Goal: Transaction & Acquisition: Book appointment/travel/reservation

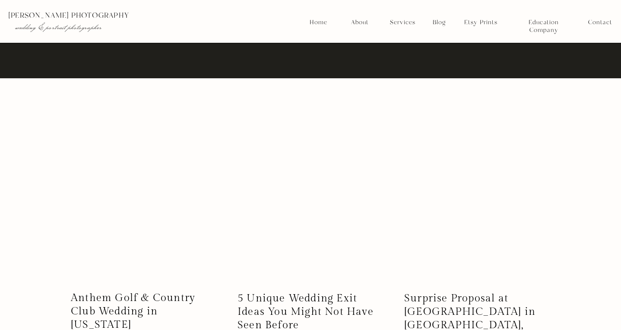
scroll to position [776, 0]
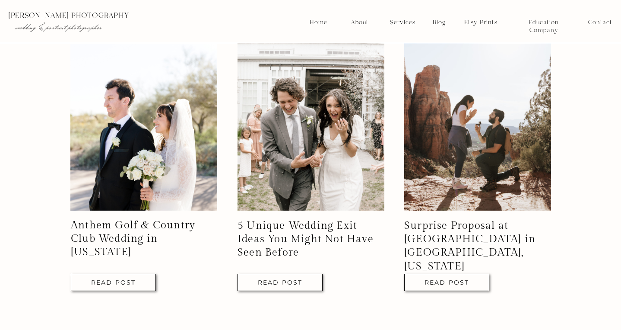
click at [407, 21] on nav "Services" at bounding box center [403, 23] width 32 height 8
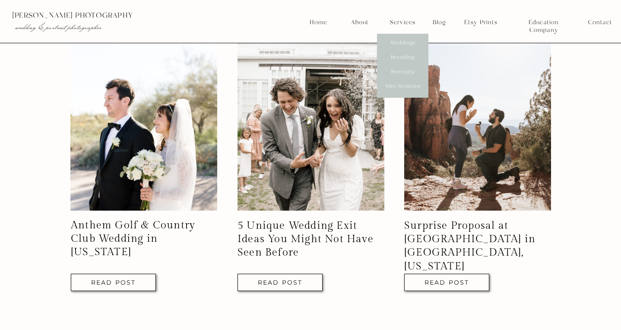
click at [406, 44] on nav "Weddings" at bounding box center [403, 43] width 32 height 8
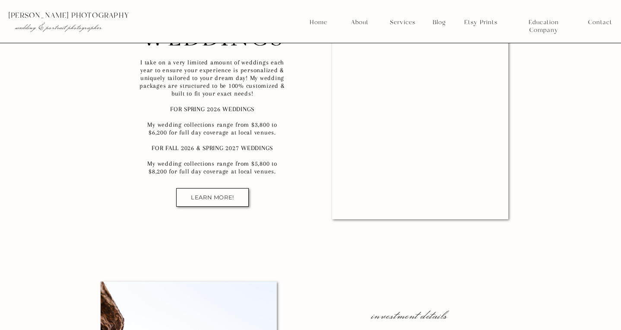
scroll to position [5321, 0]
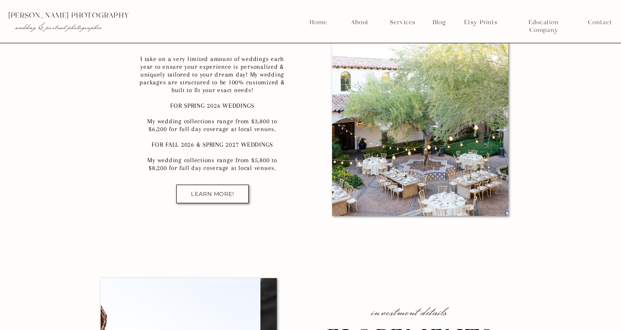
click at [239, 134] on p "I take on a very limited amount of weddings each year to ensure your experience…" at bounding box center [212, 114] width 148 height 118
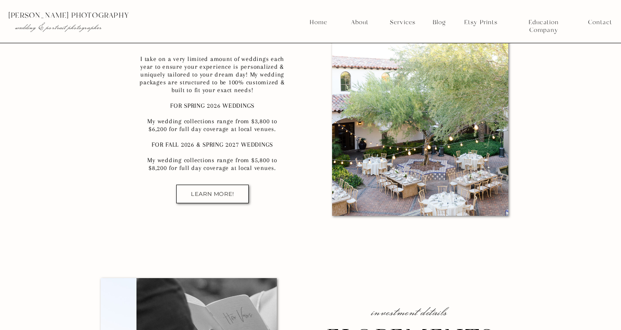
click at [239, 134] on p "I take on a very limited amount of weddings each year to ensure your experience…" at bounding box center [212, 114] width 148 height 118
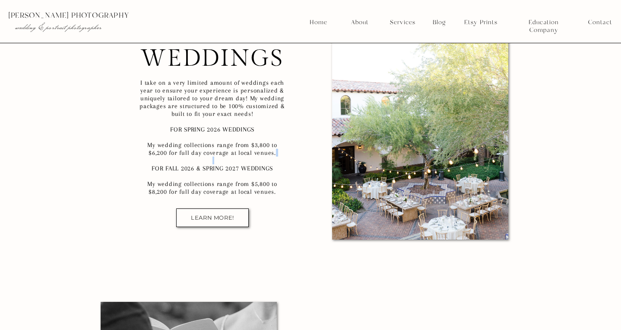
scroll to position [5297, 0]
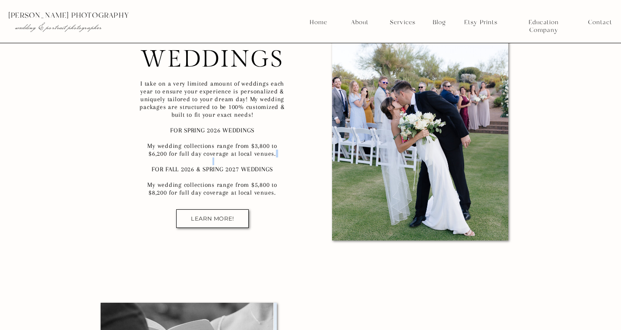
click at [224, 211] on div at bounding box center [212, 218] width 73 height 19
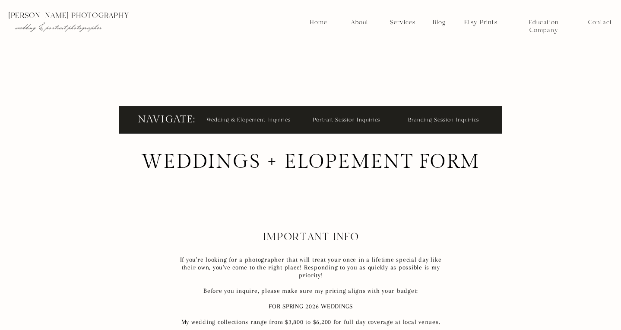
scroll to position [314, 0]
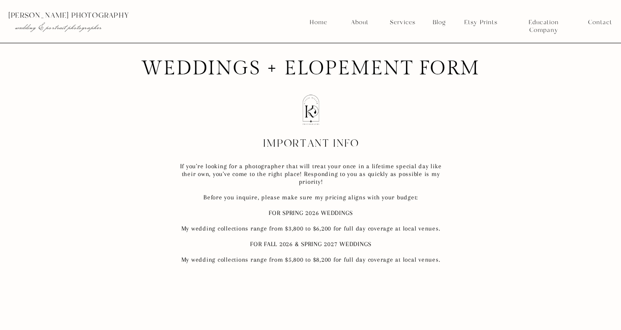
click at [224, 211] on p "If you're looking for a photographer that will treat your once in a lifetime sp…" at bounding box center [310, 209] width 277 height 95
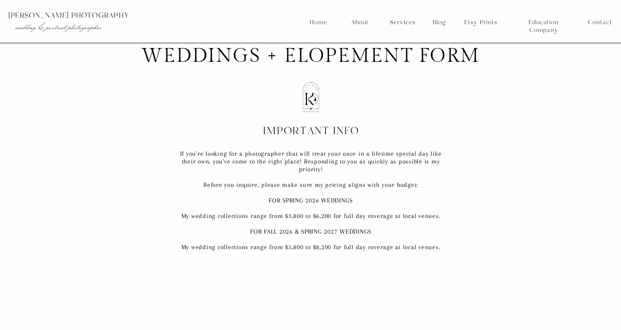
click at [224, 211] on p "If you're looking for a photographer that will treat your once in a lifetime sp…" at bounding box center [310, 196] width 277 height 95
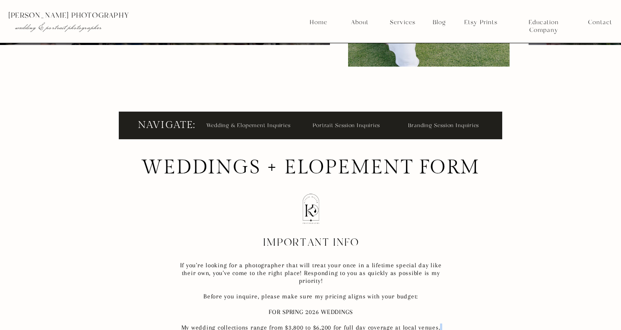
scroll to position [329, 0]
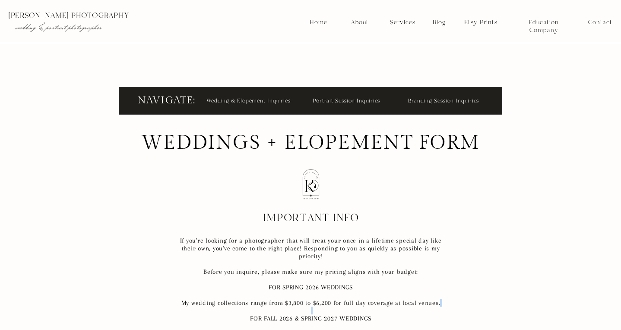
click at [275, 277] on p "If you're looking for a photographer that will treat your once in a lifetime sp…" at bounding box center [310, 283] width 277 height 95
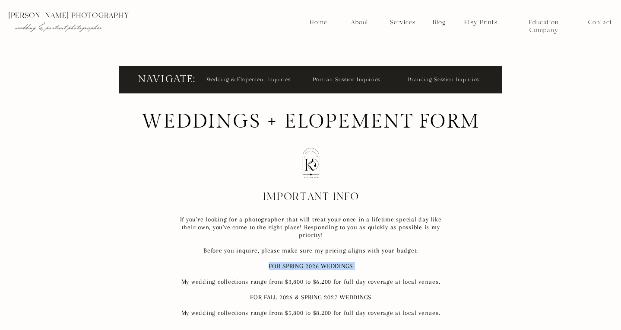
scroll to position [351, 0]
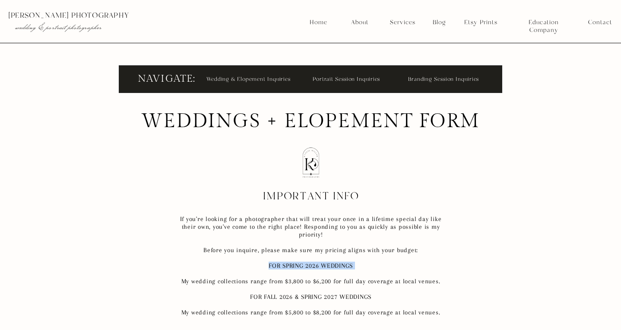
click at [275, 277] on p "If you're looking for a photographer that will treat your once in a lifetime sp…" at bounding box center [310, 262] width 277 height 95
click at [275, 274] on p "If you're looking for a photographer that will treat your once in a lifetime sp…" at bounding box center [310, 262] width 277 height 95
click at [274, 274] on p "If you're looking for a photographer that will treat your once in a lifetime sp…" at bounding box center [310, 262] width 277 height 95
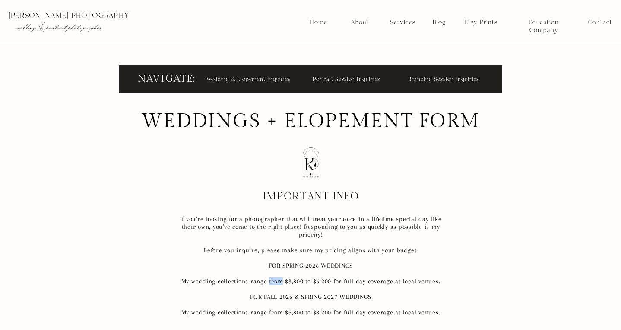
click at [274, 274] on p "If you're looking for a photographer that will treat your once in a lifetime sp…" at bounding box center [310, 262] width 277 height 95
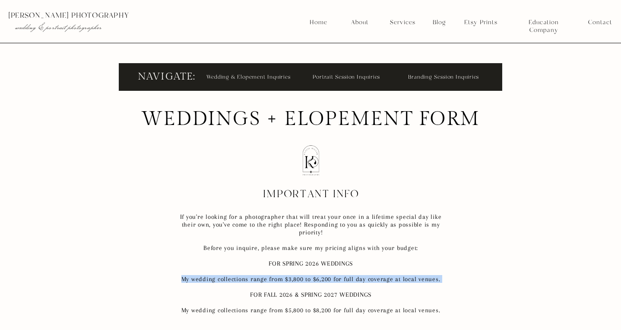
scroll to position [350, 0]
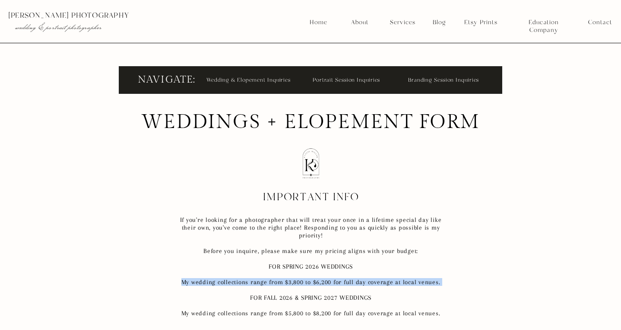
click at [266, 83] on nav "Wedding & Elopement Inquiries" at bounding box center [249, 80] width 87 height 10
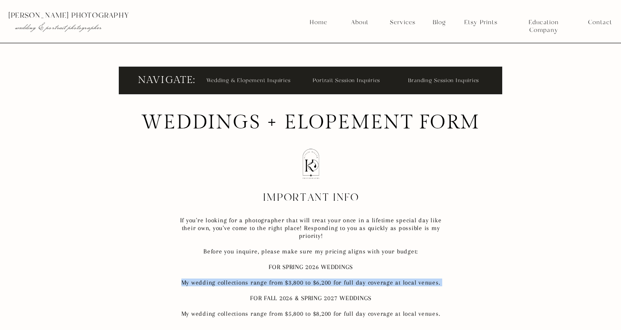
click at [400, 23] on nav "Services" at bounding box center [403, 23] width 32 height 8
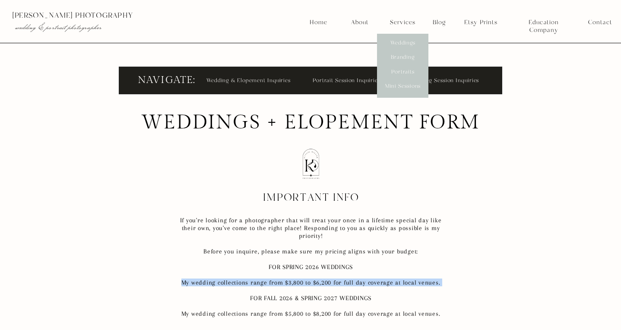
click at [400, 39] on nav "Weddings" at bounding box center [403, 43] width 32 height 8
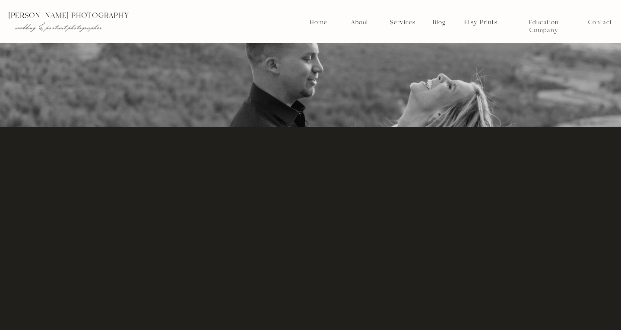
scroll to position [2723, 0]
